Goal: Task Accomplishment & Management: Use online tool/utility

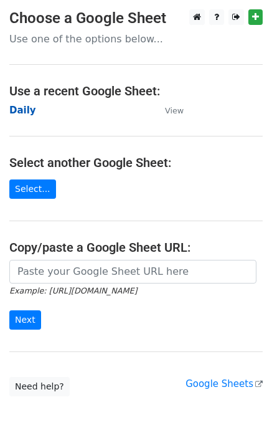
click at [26, 108] on strong "Daily" at bounding box center [22, 110] width 27 height 11
click at [27, 110] on strong "Daily" at bounding box center [22, 110] width 27 height 11
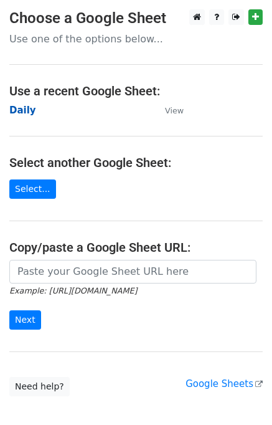
click at [27, 110] on strong "Daily" at bounding box center [22, 110] width 27 height 11
click at [27, 108] on strong "Daily" at bounding box center [22, 110] width 27 height 11
click at [25, 114] on strong "Daily" at bounding box center [22, 110] width 27 height 11
click at [23, 111] on strong "Daily" at bounding box center [22, 110] width 27 height 11
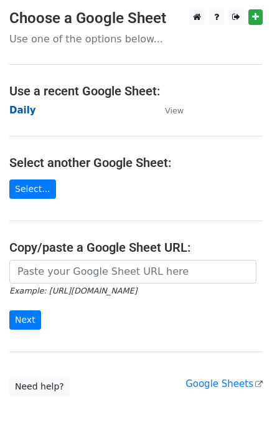
click at [23, 111] on strong "Daily" at bounding box center [22, 110] width 27 height 11
click at [25, 111] on strong "Daily" at bounding box center [22, 110] width 27 height 11
click at [20, 111] on strong "Daily" at bounding box center [22, 110] width 27 height 11
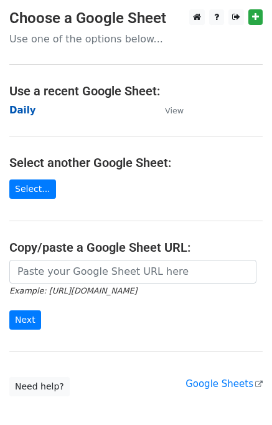
click at [20, 111] on strong "Daily" at bounding box center [22, 110] width 27 height 11
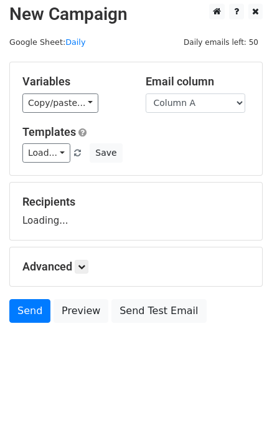
scroll to position [7, 0]
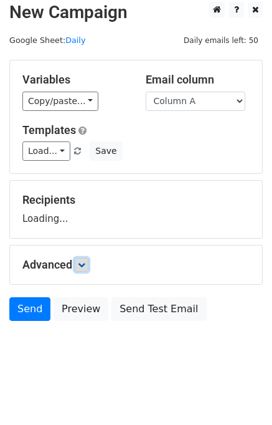
click at [85, 262] on icon at bounding box center [81, 264] width 7 height 7
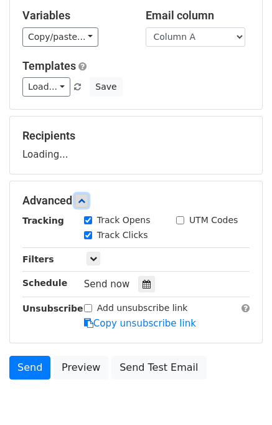
scroll to position [121, 0]
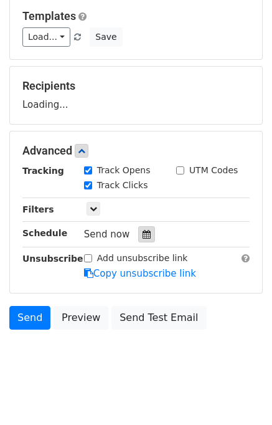
click at [143, 232] on icon at bounding box center [147, 234] width 8 height 9
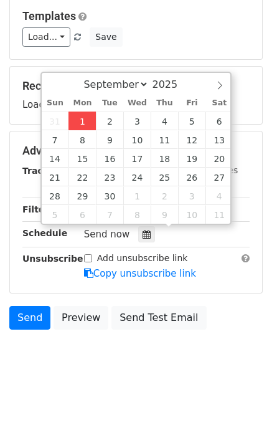
type input "2025-09-01 13:46"
type input "01"
type input "46"
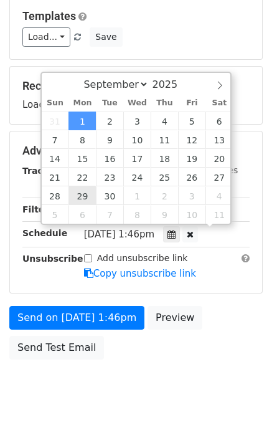
scroll to position [0, 0]
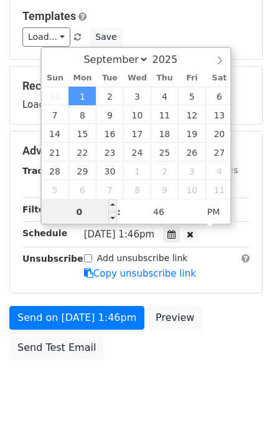
type input "01"
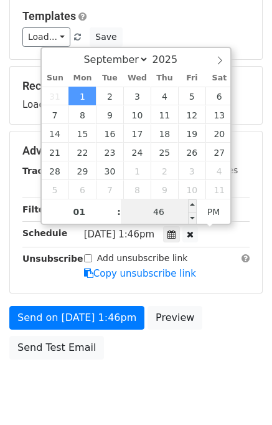
click at [142, 220] on input "46" at bounding box center [159, 211] width 76 height 25
type input "50"
type input "2025-09-01 13:50"
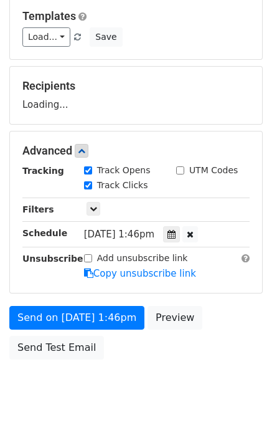
click at [224, 355] on div "Send on Sep 1 at 1:46pm Preview Send Test Email" at bounding box center [136, 336] width 272 height 60
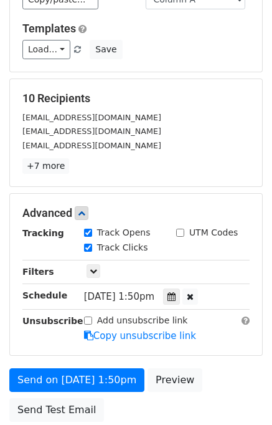
scroll to position [209, 0]
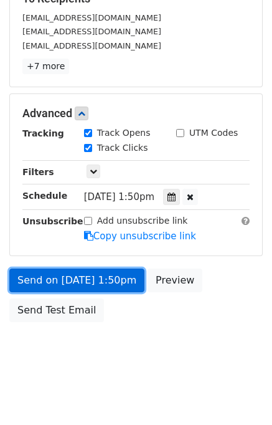
click at [80, 276] on link "Send on Sep 1 at 1:50pm" at bounding box center [76, 280] width 135 height 24
click at [80, 277] on link "Send on Sep 1 at 1:50pm" at bounding box center [76, 280] width 135 height 24
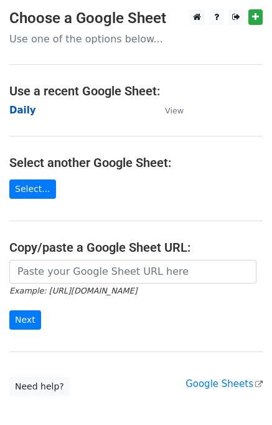
click at [24, 105] on strong "Daily" at bounding box center [22, 110] width 27 height 11
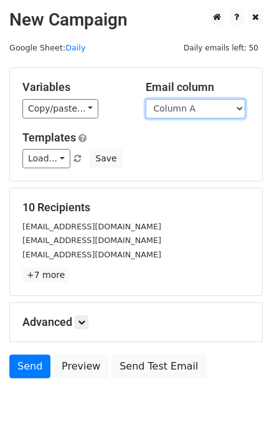
click at [189, 110] on select "Column A Column B Column C Column D Column E" at bounding box center [196, 108] width 100 height 19
select select "Column B"
click at [146, 99] on select "Column A Column B Column C Column D Column E" at bounding box center [196, 108] width 100 height 19
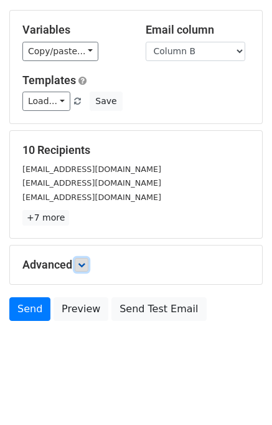
click at [85, 261] on icon at bounding box center [81, 264] width 7 height 7
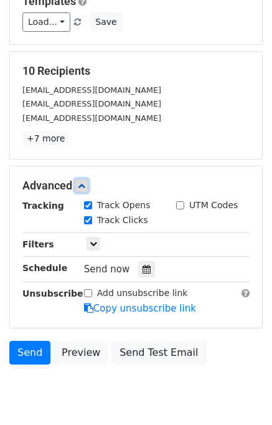
scroll to position [138, 0]
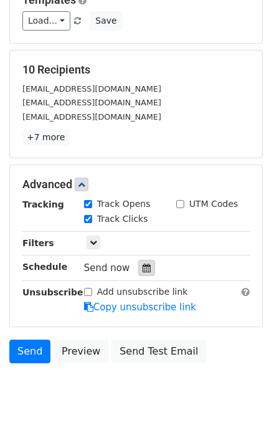
click at [143, 266] on icon at bounding box center [147, 267] width 8 height 9
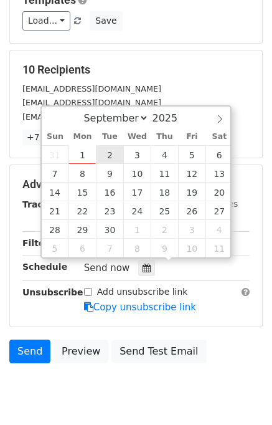
type input "2025-09-02 12:00"
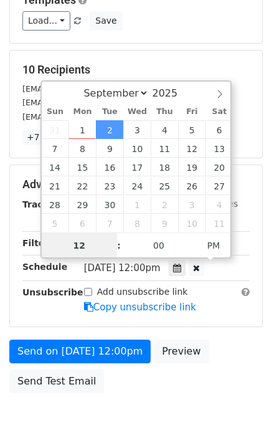
scroll to position [0, 0]
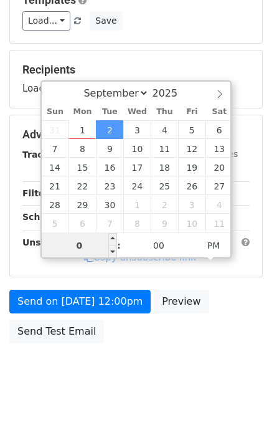
type input "02"
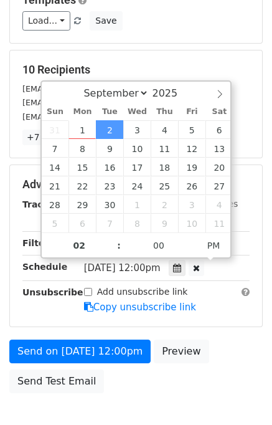
type input "2025-09-02 14:00"
click at [238, 332] on form "Variables Copy/paste... {{Column A}} {{Column B}} {{Column C}} {{Column D}} {{C…" at bounding box center [135, 164] width 253 height 469
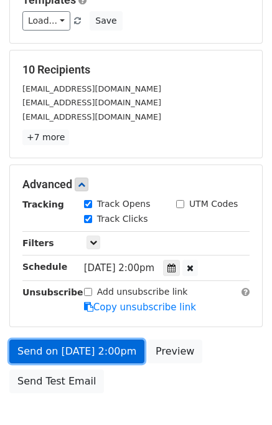
click at [75, 347] on link "Send on Sep 2 at 2:00pm" at bounding box center [76, 351] width 135 height 24
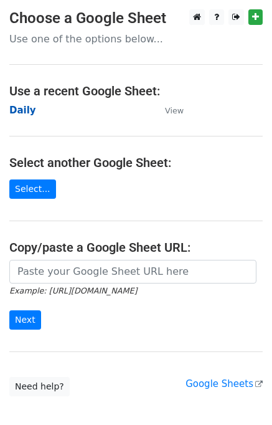
click at [18, 113] on strong "Daily" at bounding box center [22, 110] width 27 height 11
click at [22, 105] on strong "Daily" at bounding box center [22, 110] width 27 height 11
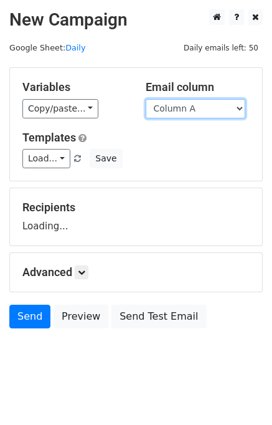
click at [167, 110] on select "Column A Column B Column C Column D Column E" at bounding box center [196, 108] width 100 height 19
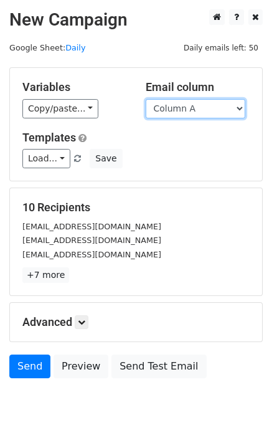
click at [191, 106] on select "Column A Column B Column C Column D Column E" at bounding box center [196, 108] width 100 height 19
select select "Column C"
click at [146, 99] on select "Column A Column B Column C Column D Column E" at bounding box center [196, 108] width 100 height 19
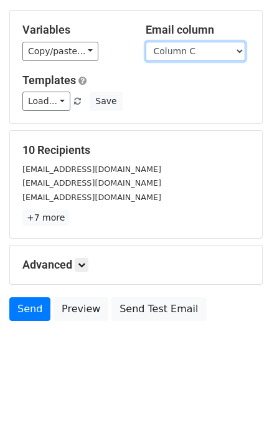
scroll to position [57, 0]
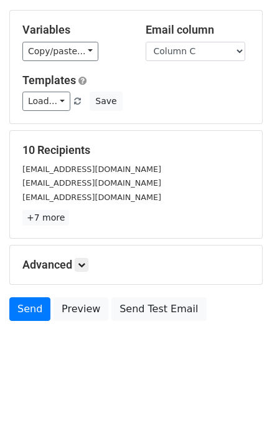
click at [85, 273] on div "Advanced Tracking Track Opens UTM Codes Track Clicks Filters Only include sprea…" at bounding box center [136, 264] width 252 height 39
click at [84, 263] on icon at bounding box center [81, 264] width 7 height 7
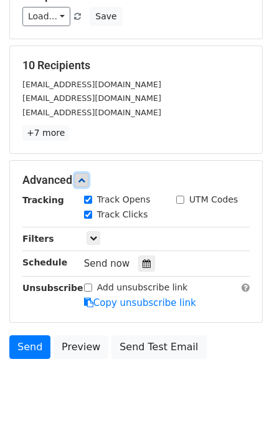
scroll to position [144, 0]
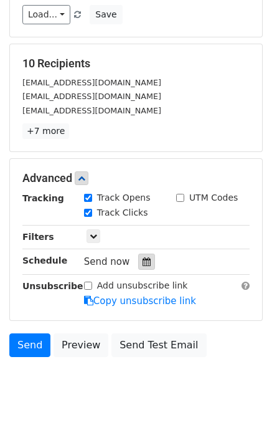
click at [143, 260] on icon at bounding box center [147, 261] width 8 height 9
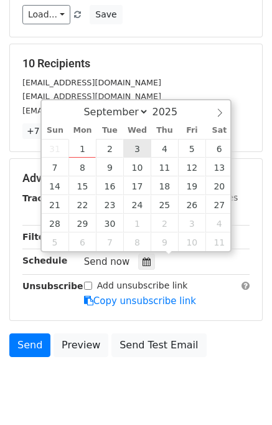
type input "2025-09-03 12:00"
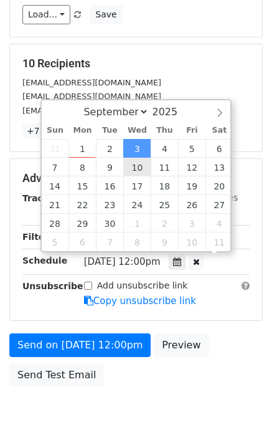
scroll to position [0, 0]
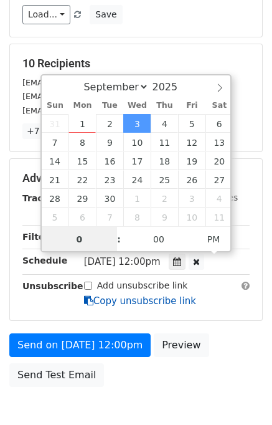
type input "03"
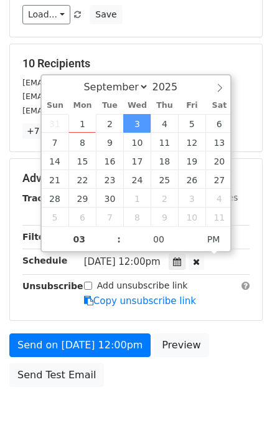
type input "2025-09-03 15:00"
click at [215, 336] on form "Variables Copy/paste... {{Column A}} {{Column B}} {{Column C}} {{Column D}} {{C…" at bounding box center [135, 157] width 253 height 469
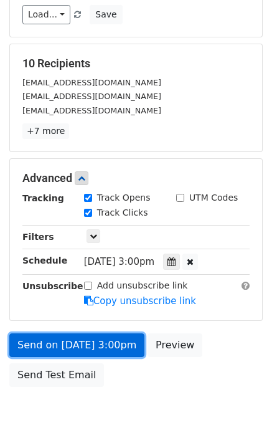
click at [95, 341] on link "Send on Sep 3 at 3:00pm" at bounding box center [76, 345] width 135 height 24
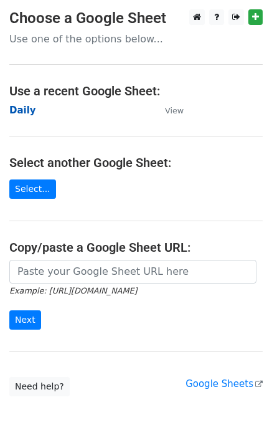
click at [19, 108] on strong "Daily" at bounding box center [22, 110] width 27 height 11
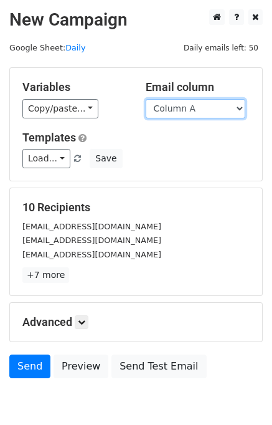
click at [195, 110] on select "Column A Column B Column C Column D Column E" at bounding box center [196, 108] width 100 height 19
select select "Column D"
click at [146, 99] on select "Column A Column B Column C Column D Column E" at bounding box center [196, 108] width 100 height 19
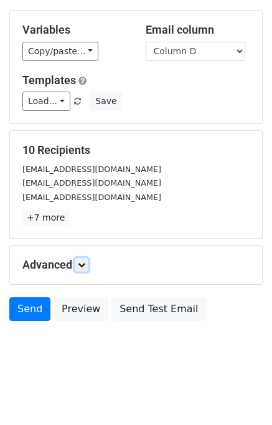
drag, startPoint x: 84, startPoint y: 263, endPoint x: 93, endPoint y: 264, distance: 8.7
click at [85, 263] on icon at bounding box center [81, 264] width 7 height 7
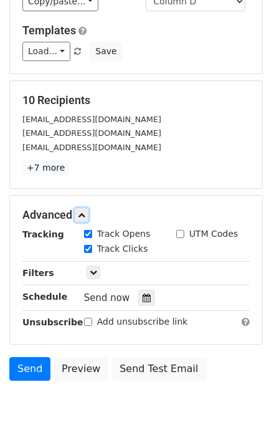
scroll to position [152, 0]
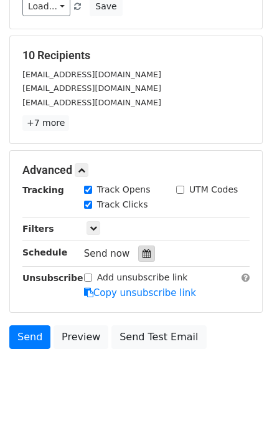
click at [143, 250] on icon at bounding box center [147, 253] width 8 height 9
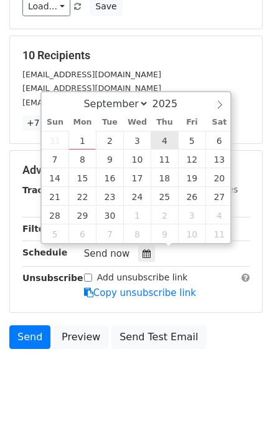
type input "2025-09-04 12:00"
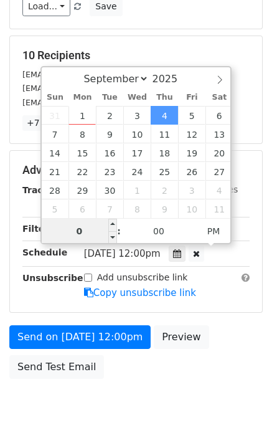
type input "04"
type input "2025-09-04 16:00"
click at [260, 340] on div "Send on Sep 4 at 12:00pm Preview Send Test Email" at bounding box center [136, 355] width 272 height 60
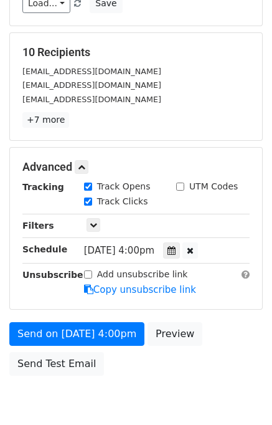
scroll to position [209, 0]
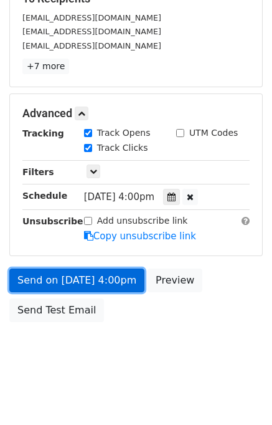
click at [92, 281] on link "Send on Sep 4 at 4:00pm" at bounding box center [76, 280] width 135 height 24
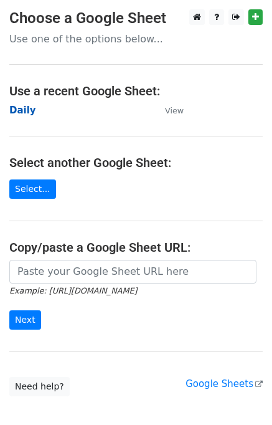
click at [26, 110] on strong "Daily" at bounding box center [22, 110] width 27 height 11
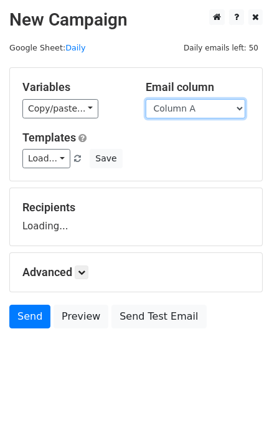
click at [194, 103] on select "Column A Column B Column C Column D Column E" at bounding box center [196, 108] width 100 height 19
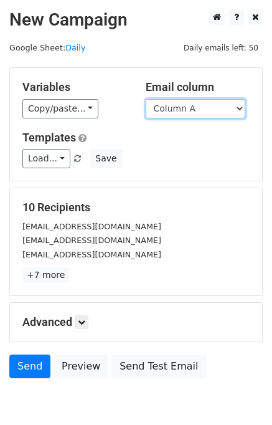
click at [195, 105] on select "Column A Column B Column C Column D Column E" at bounding box center [196, 108] width 100 height 19
select select "Column E"
click at [146, 99] on select "Column A Column B Column C Column D Column E" at bounding box center [196, 108] width 100 height 19
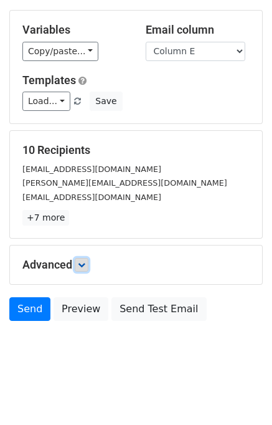
click at [85, 266] on icon at bounding box center [81, 264] width 7 height 7
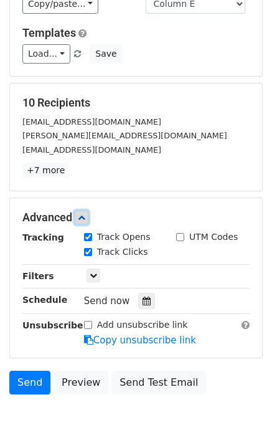
scroll to position [165, 0]
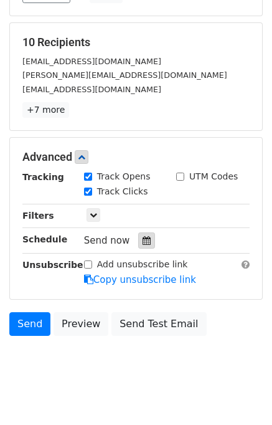
click at [143, 240] on icon at bounding box center [147, 240] width 8 height 9
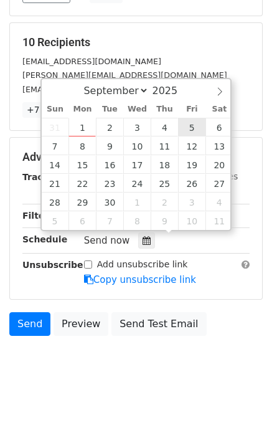
type input "[DATE] 12:00"
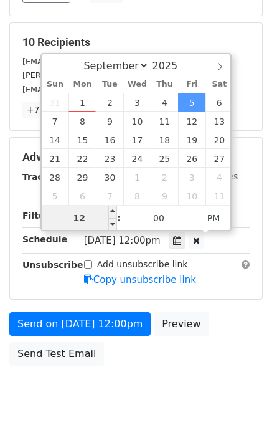
scroll to position [159, 0]
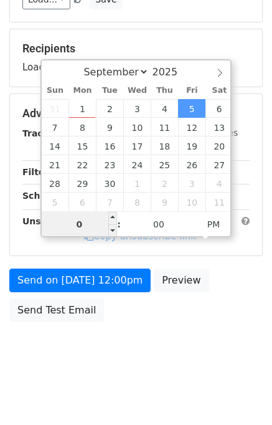
type input "05"
type input "[DATE] 17:00"
click at [247, 308] on div "Send on [DATE] 12:00pm Preview Send Test Email" at bounding box center [136, 298] width 272 height 60
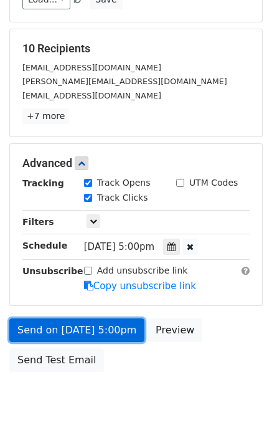
click at [39, 332] on link "Send on [DATE] 5:00pm" at bounding box center [76, 330] width 135 height 24
